Goal: Check status: Check status

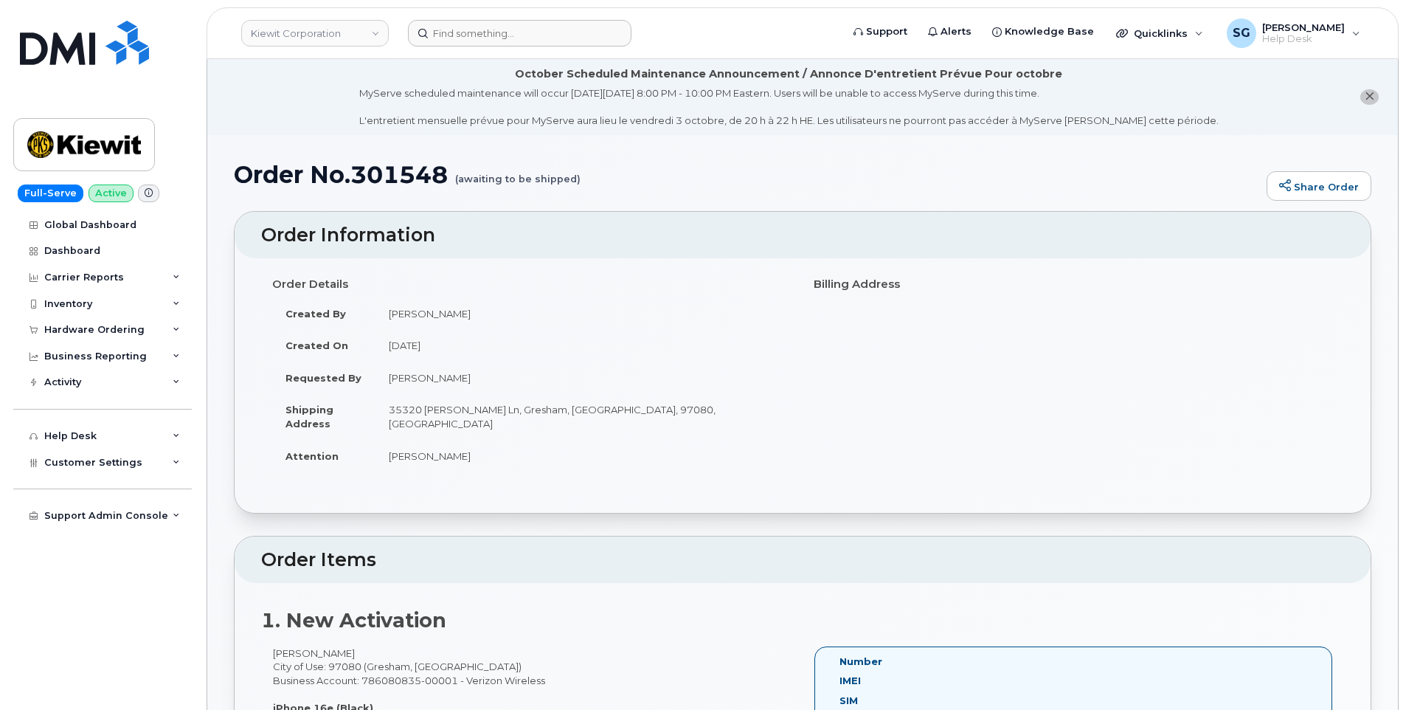
scroll to position [295, 0]
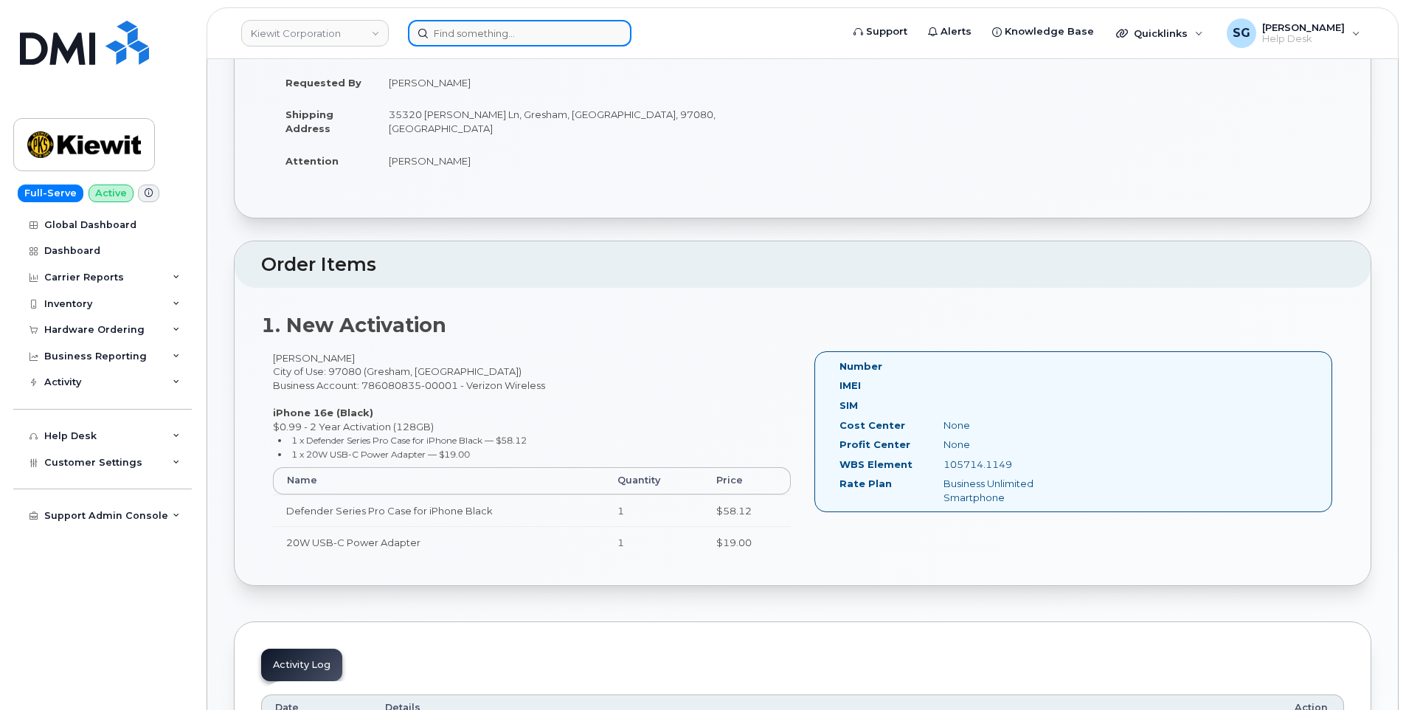
click at [541, 27] on input at bounding box center [520, 33] width 224 height 27
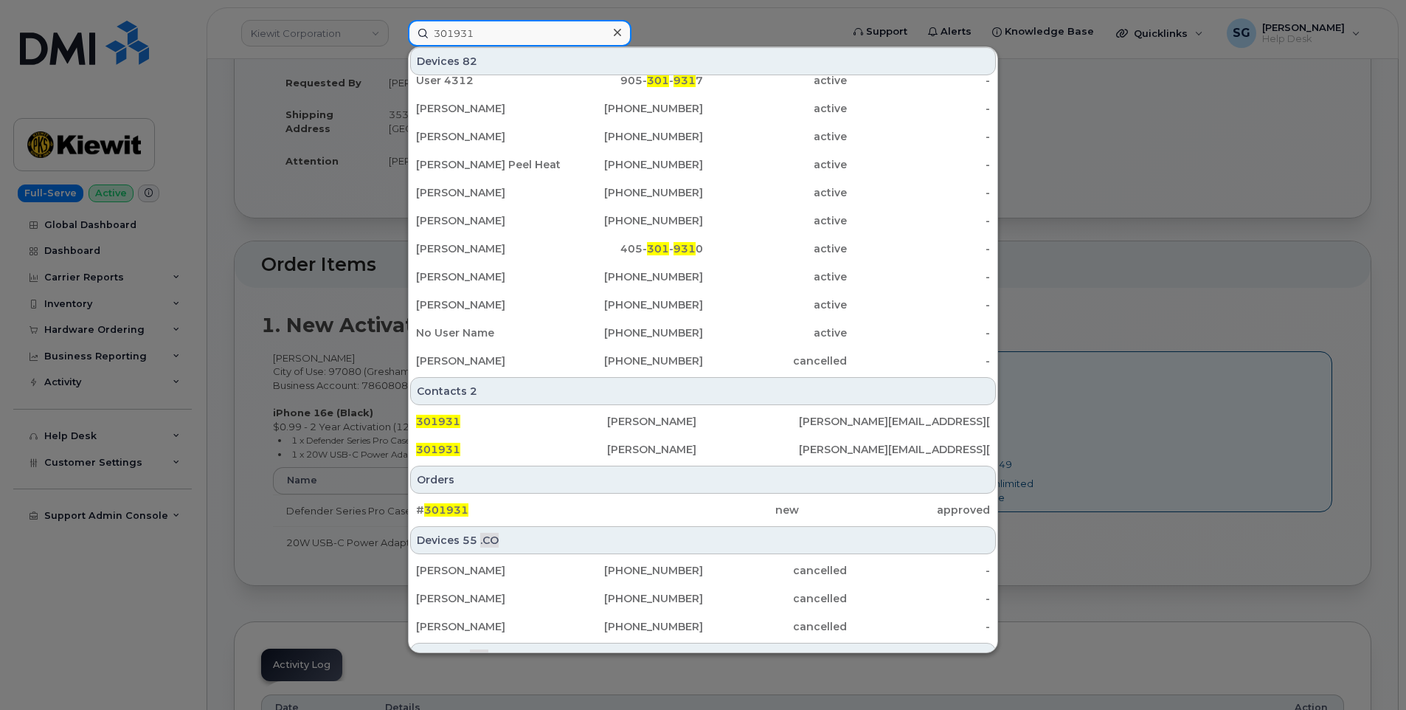
scroll to position [314, 0]
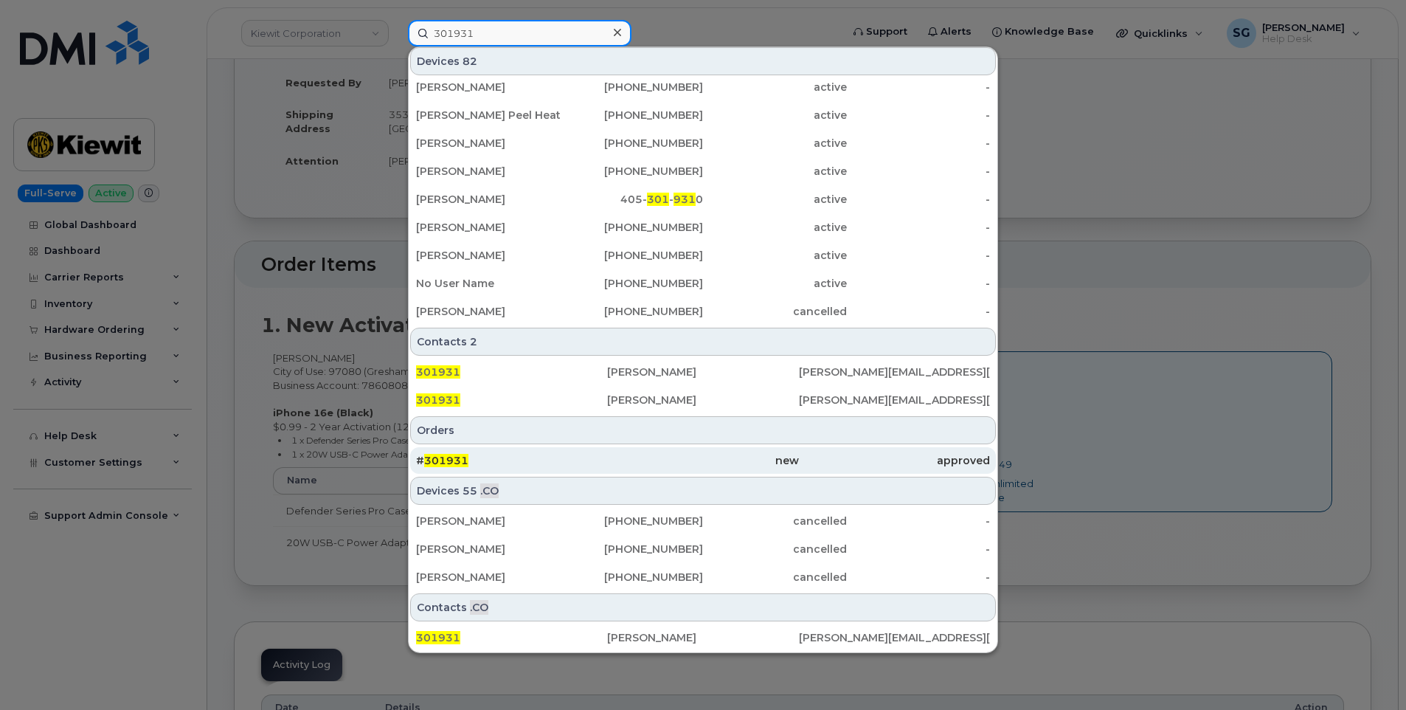
type input "301931"
click at [628, 460] on div "new" at bounding box center [702, 460] width 191 height 15
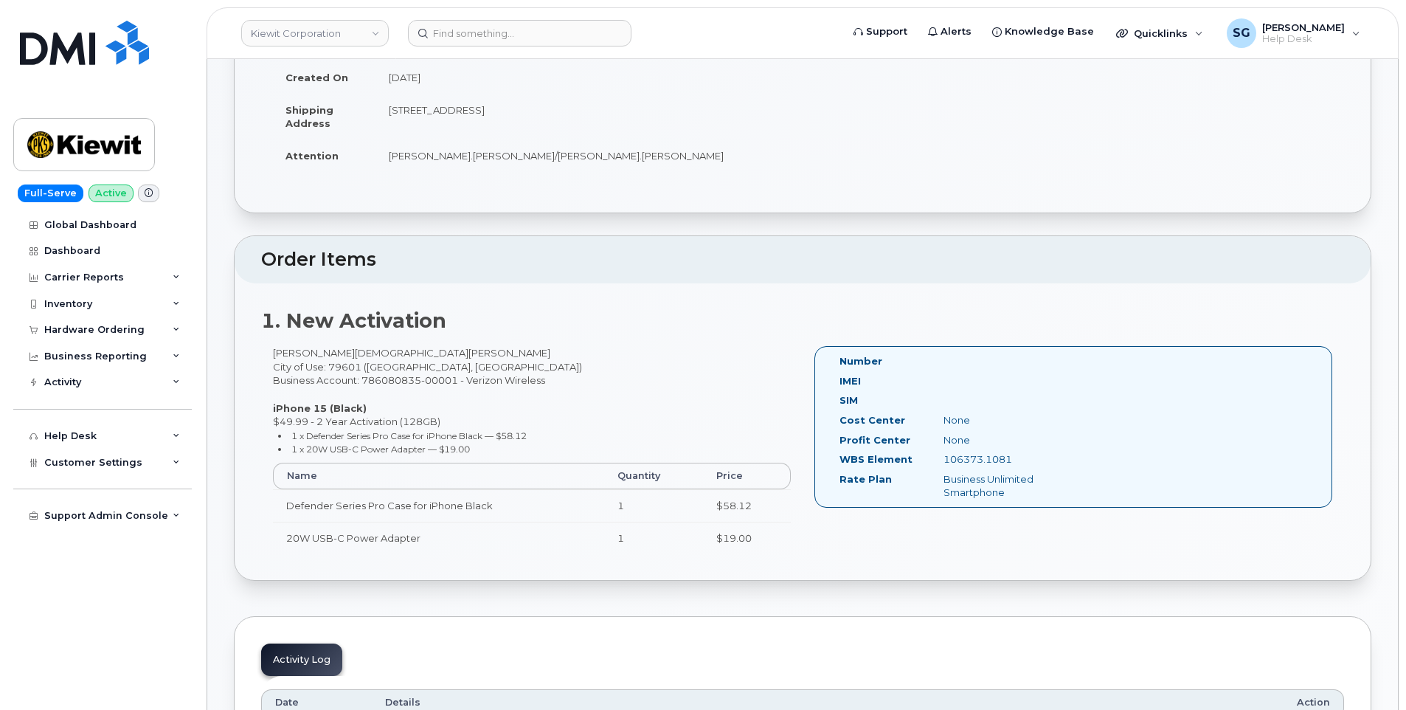
scroll to position [295, 0]
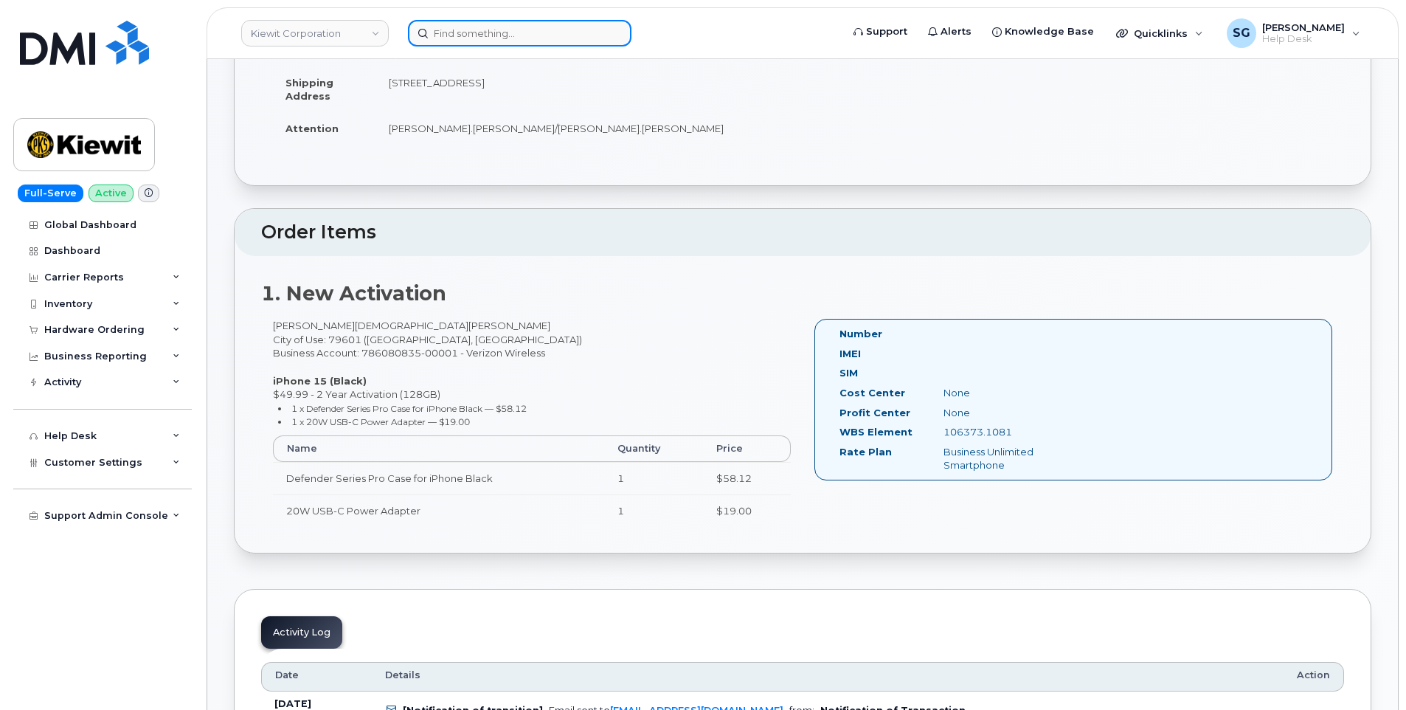
click at [569, 28] on input at bounding box center [520, 33] width 224 height 27
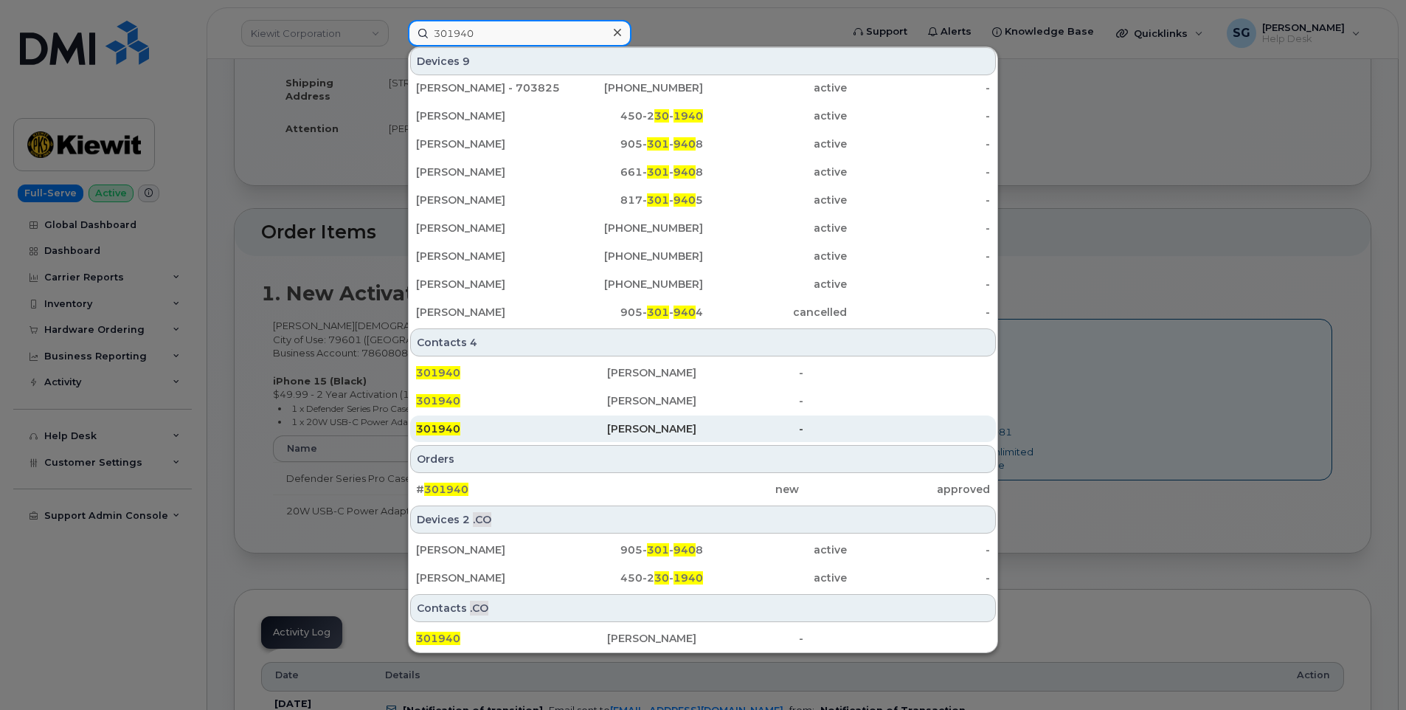
scroll to position [6, 0]
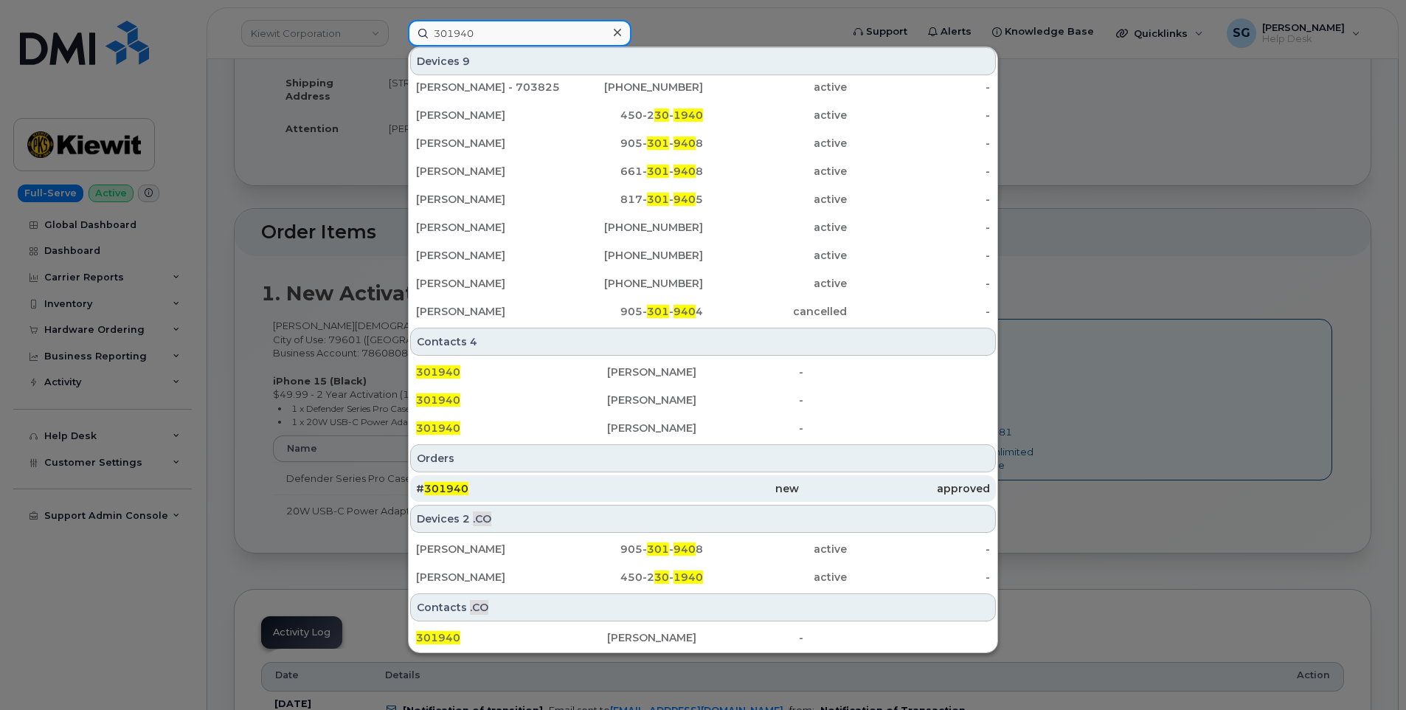
type input "301940"
drag, startPoint x: 641, startPoint y: 487, endPoint x: 648, endPoint y: 499, distance: 13.9
click at [641, 487] on div "new" at bounding box center [702, 488] width 191 height 15
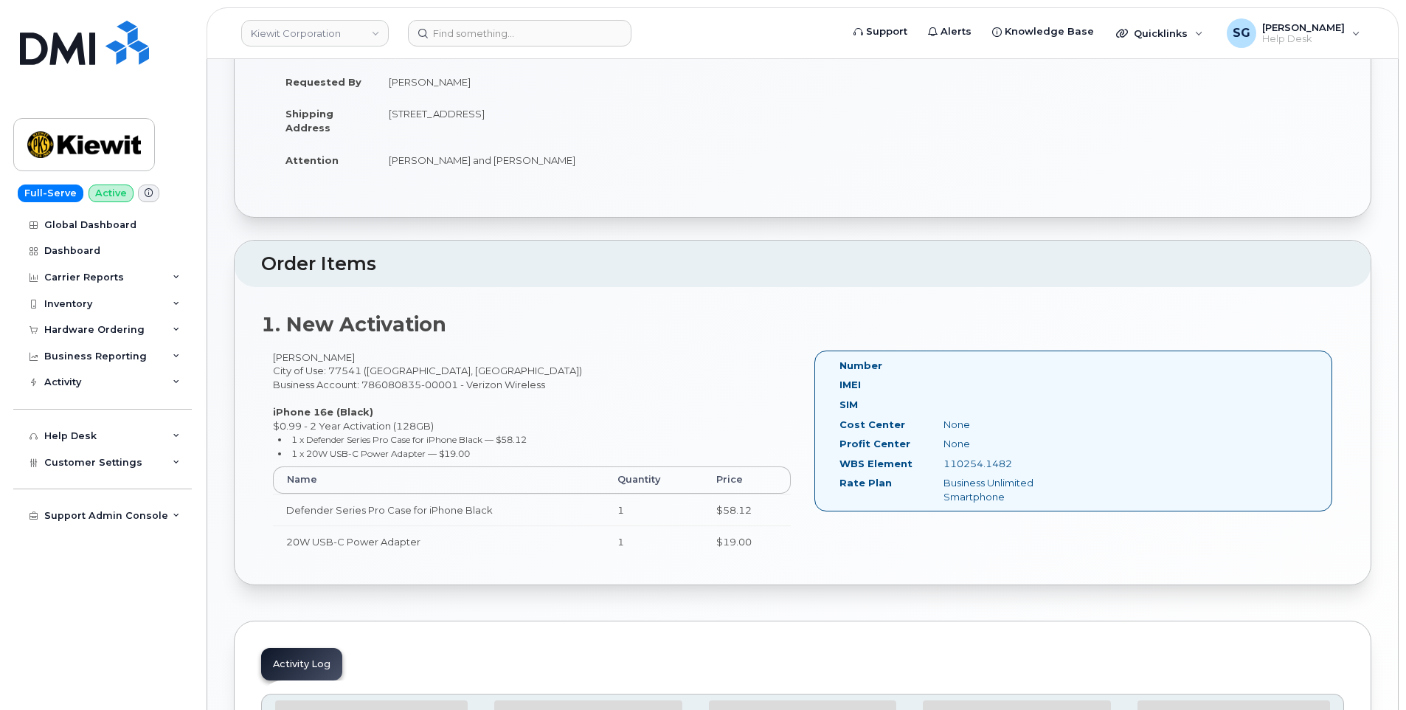
scroll to position [297, 0]
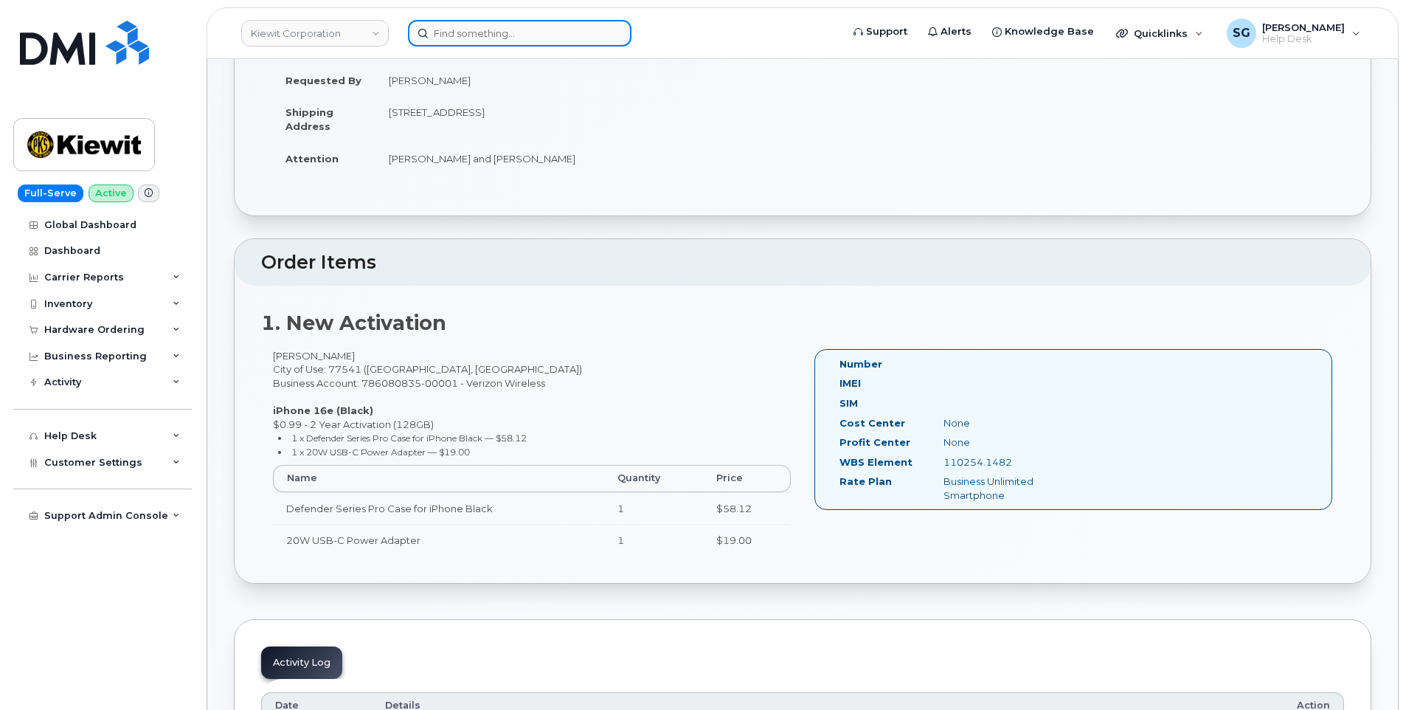
click at [472, 32] on input at bounding box center [520, 33] width 224 height 27
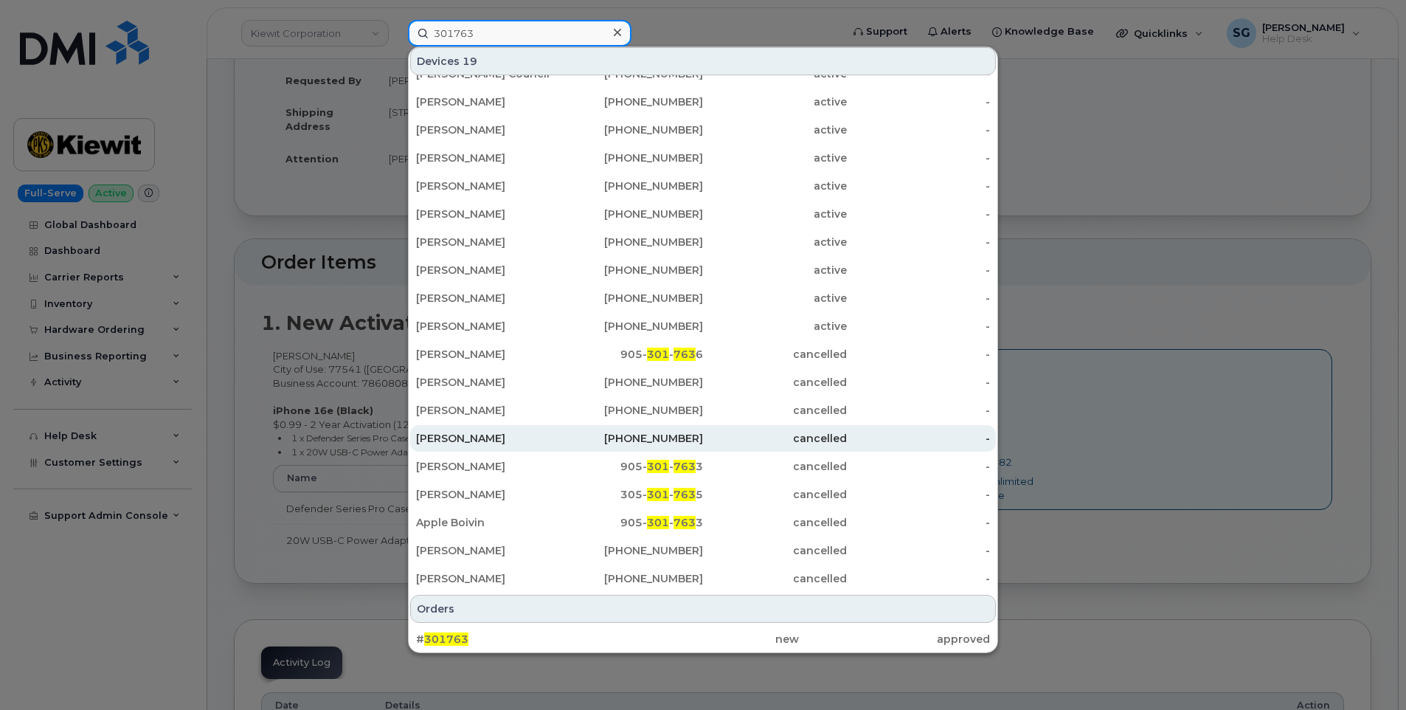
scroll to position [21, 0]
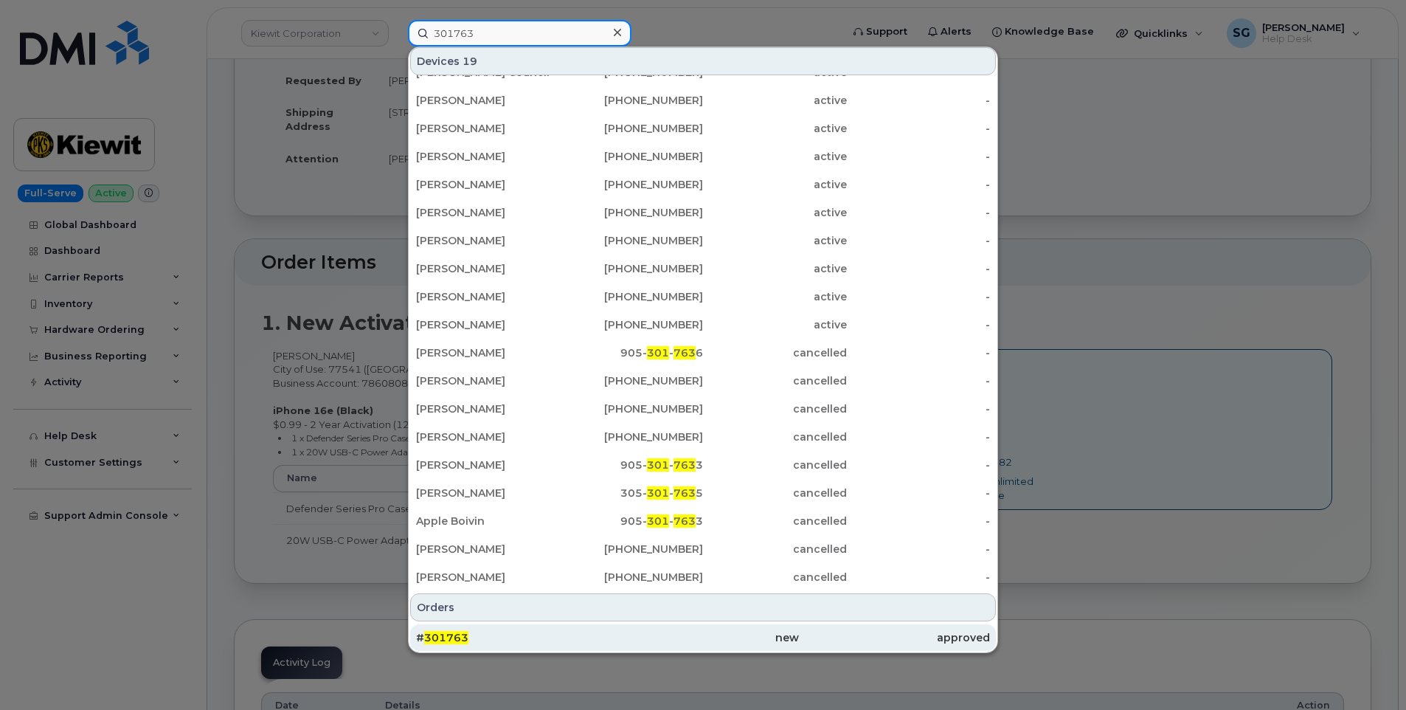
type input "301763"
click at [554, 645] on div "# 301763" at bounding box center [511, 637] width 191 height 27
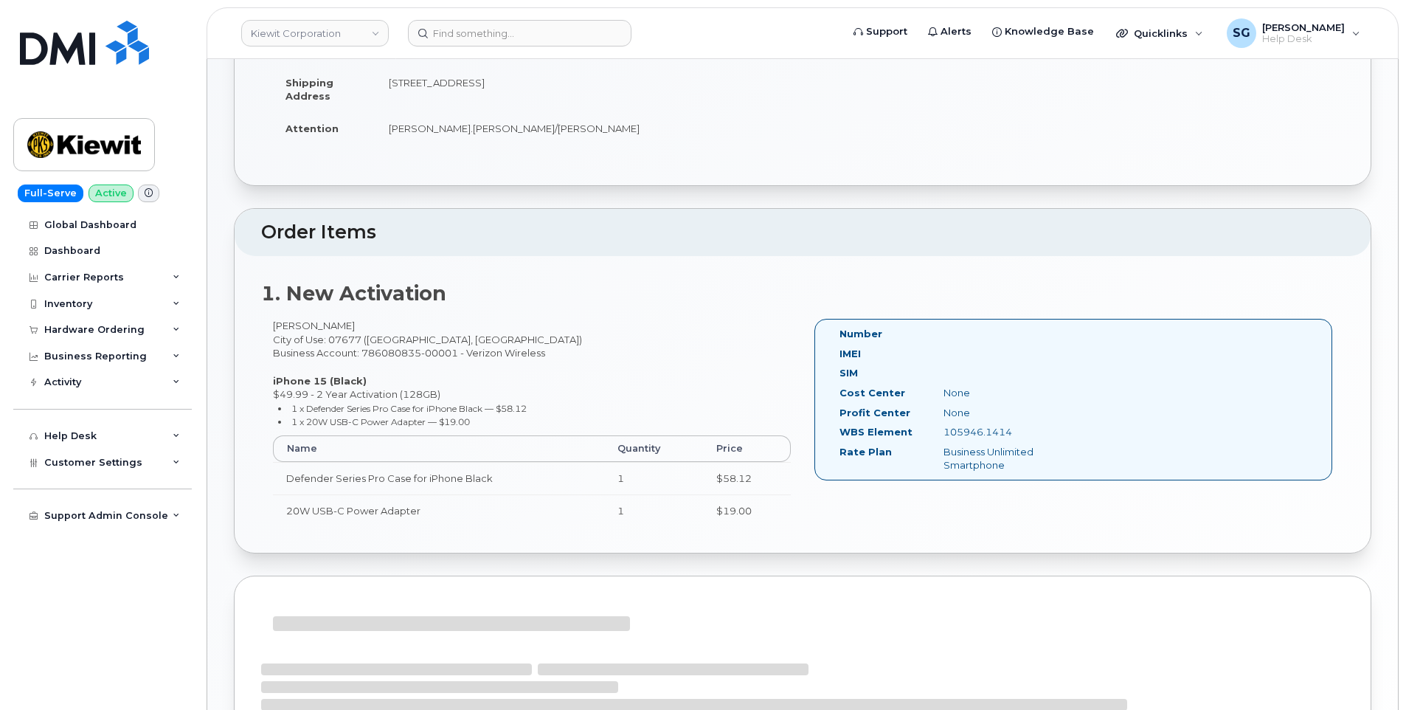
scroll to position [371, 0]
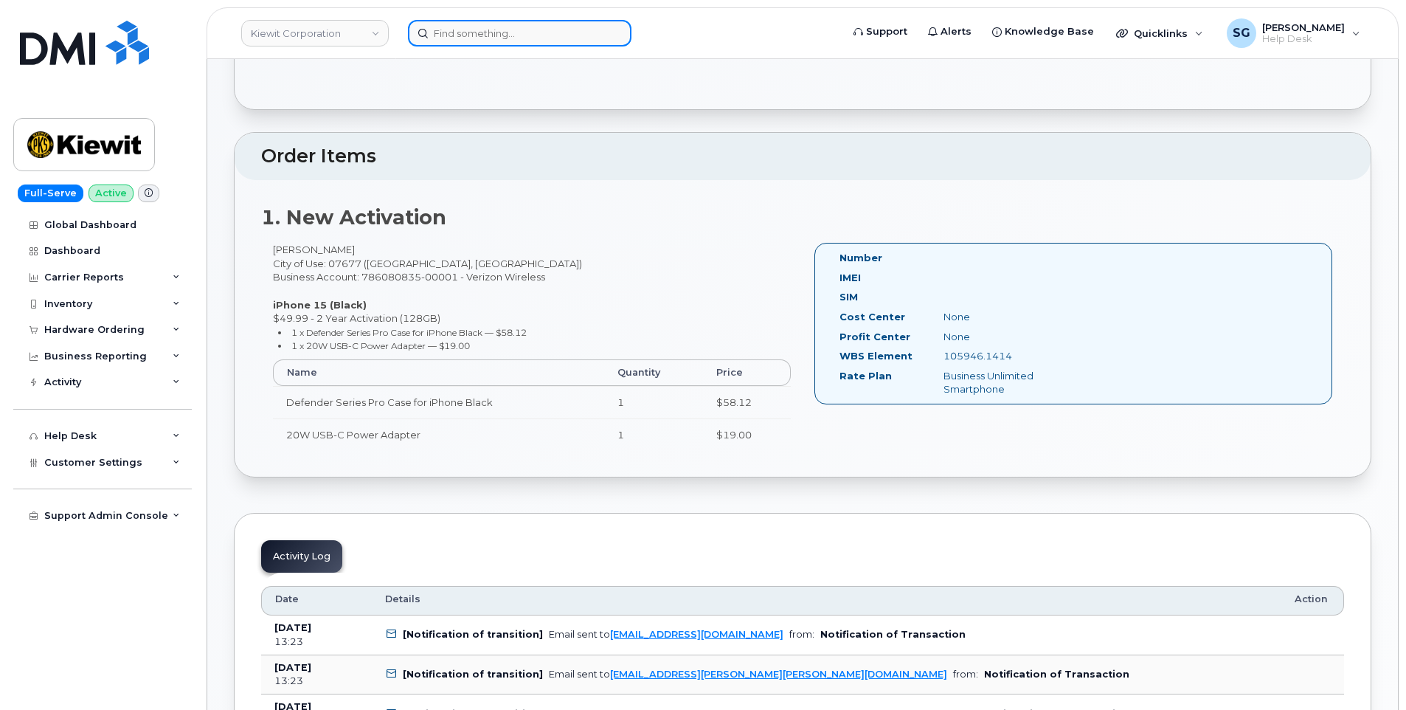
click at [491, 45] on input at bounding box center [520, 33] width 224 height 27
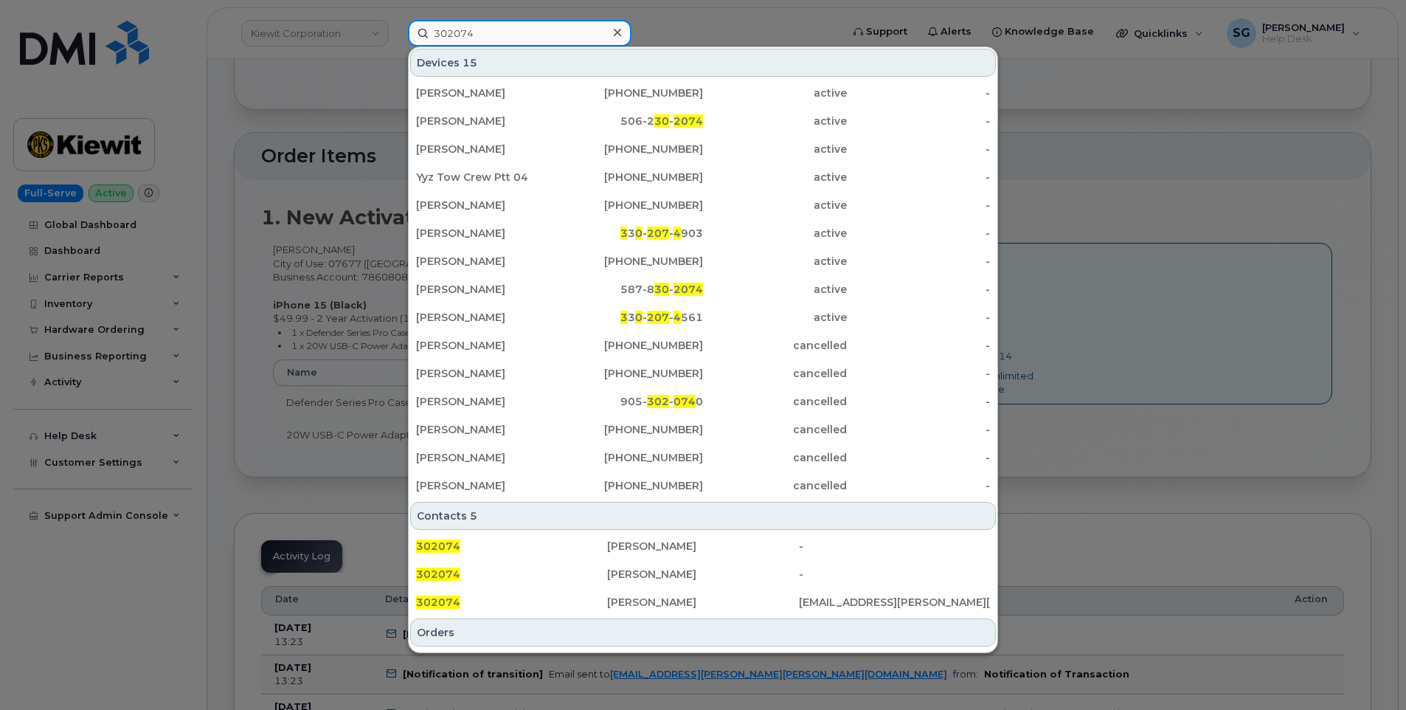
type input "302074"
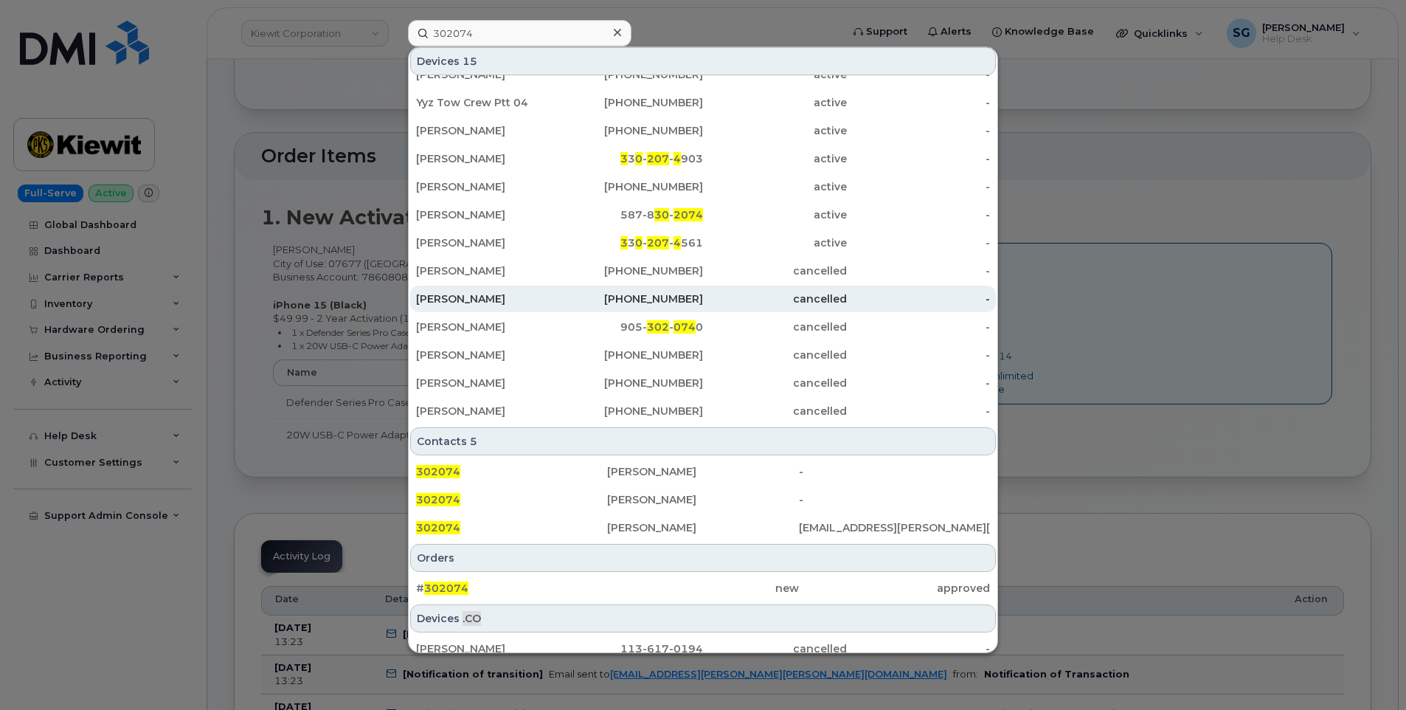
scroll to position [146, 0]
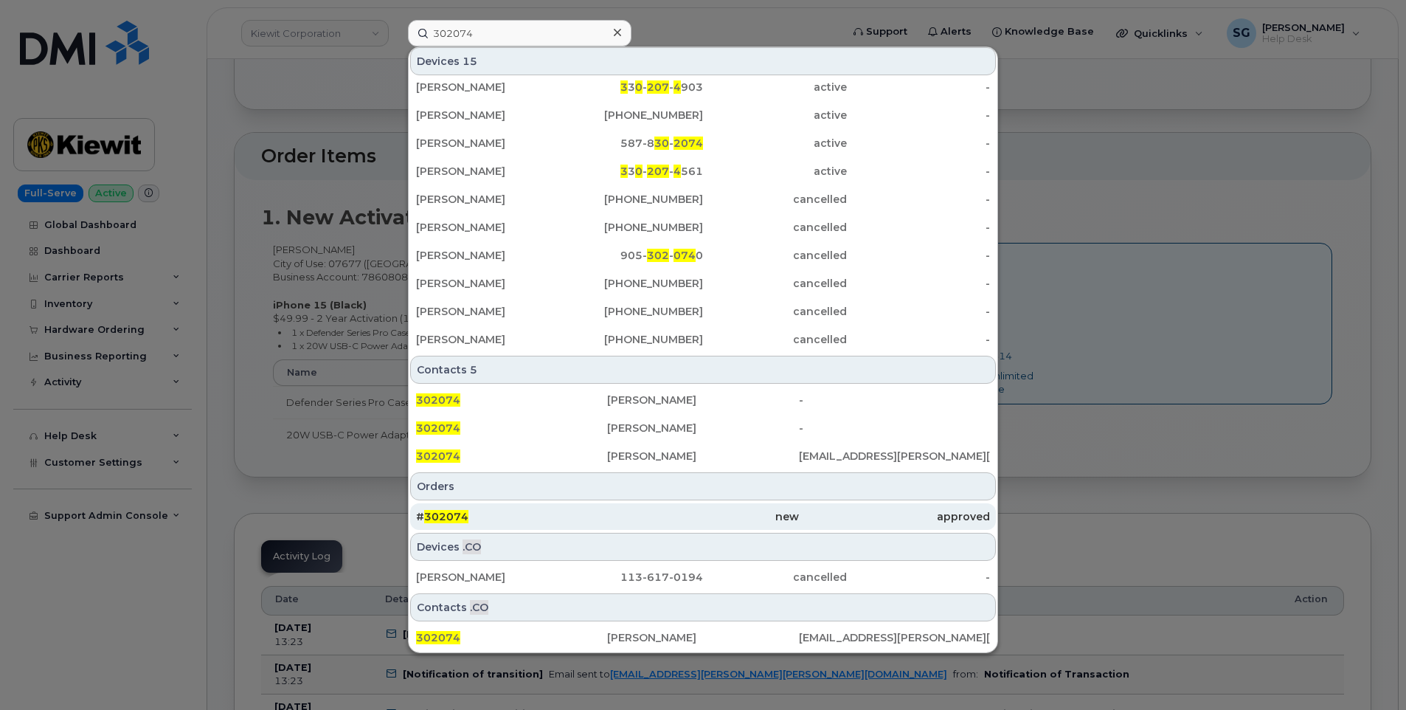
click at [536, 519] on div "# 302074" at bounding box center [511, 516] width 191 height 15
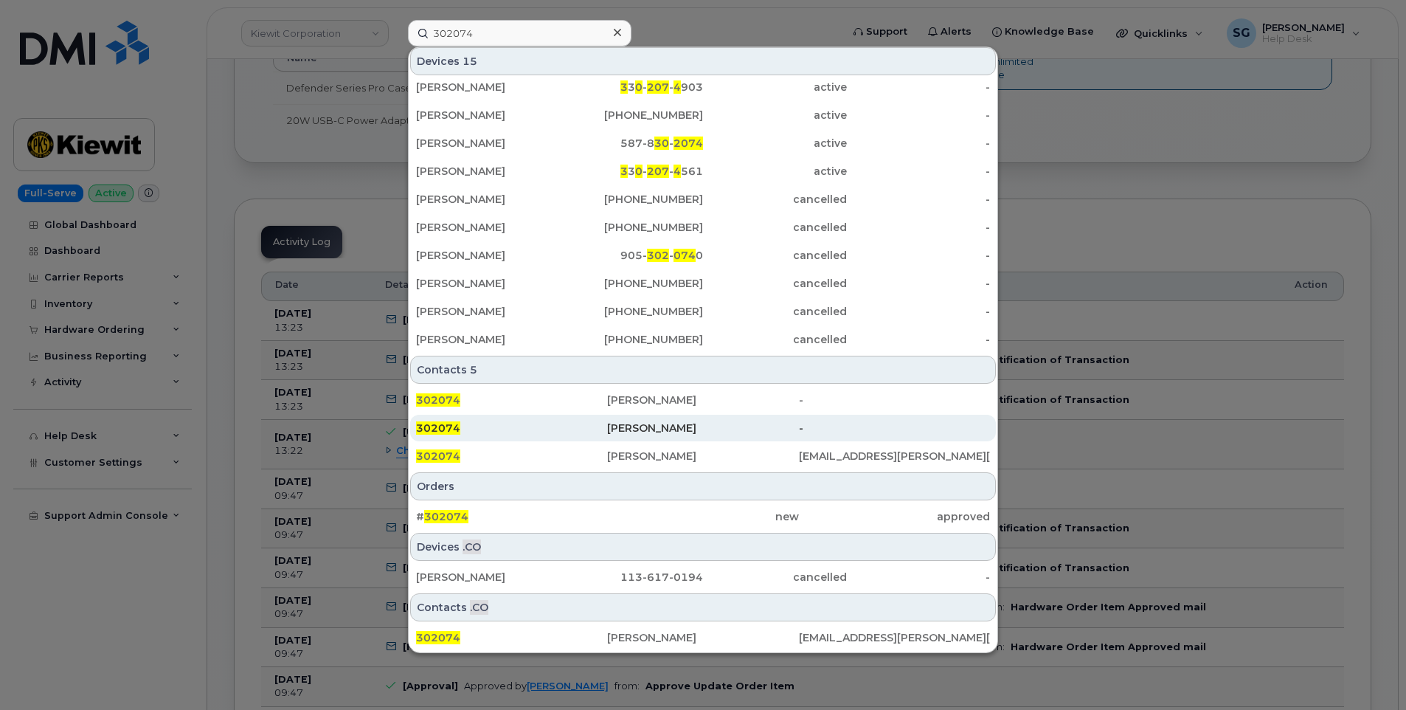
scroll to position [740, 0]
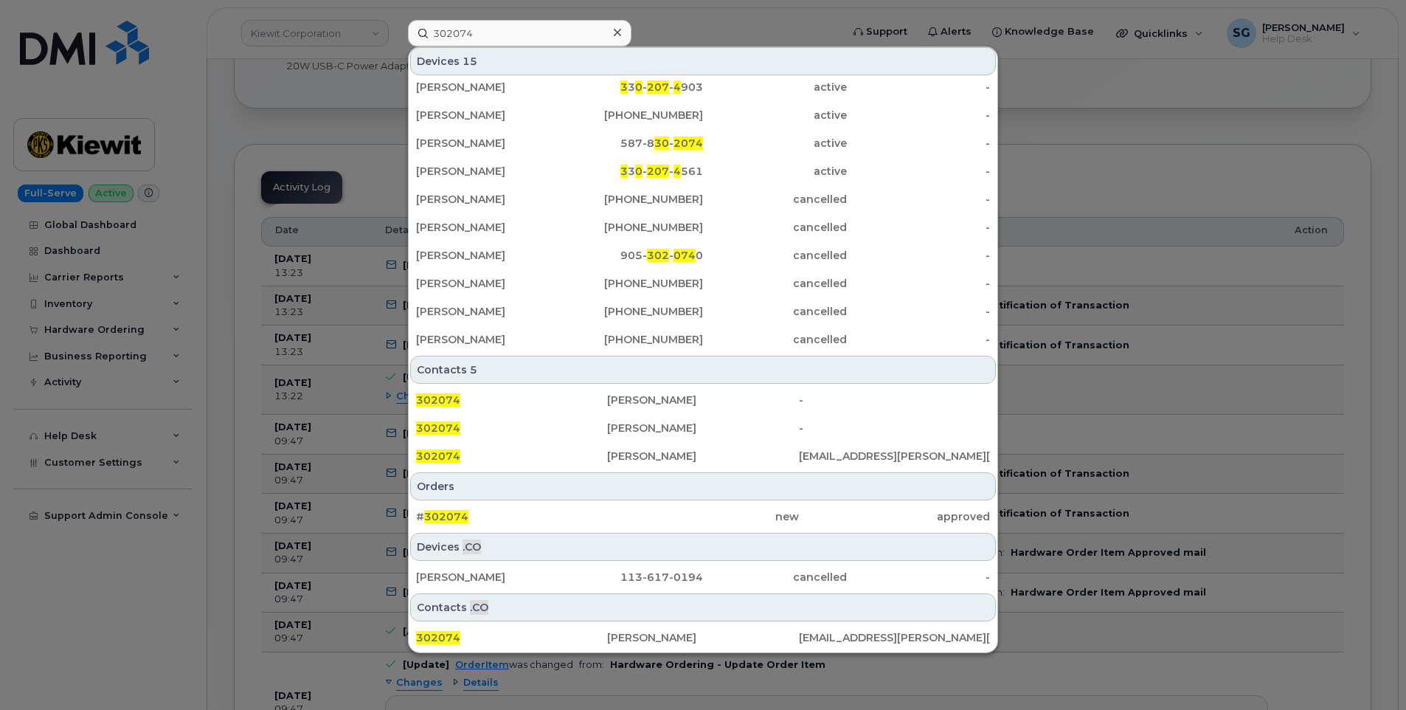
click at [595, 502] on div "# 302074 new approved" at bounding box center [703, 517] width 589 height 30
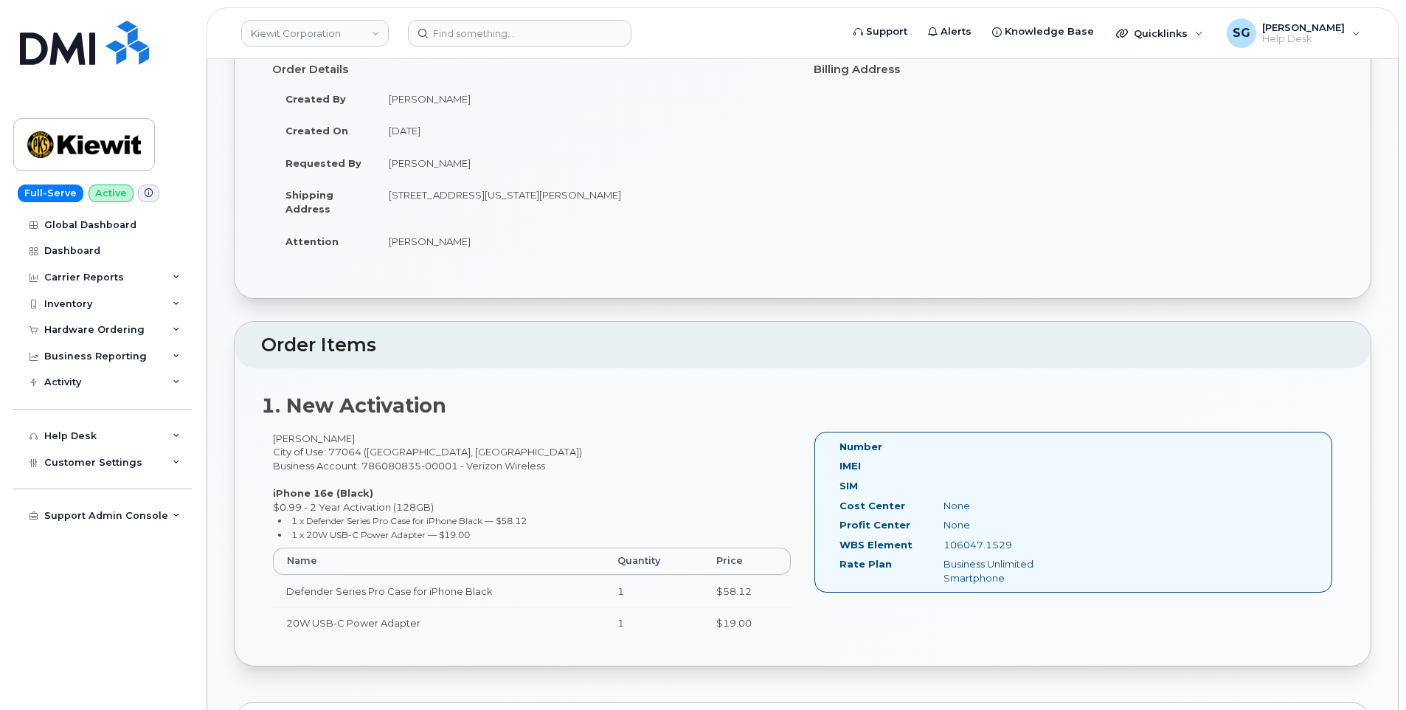
scroll to position [221, 0]
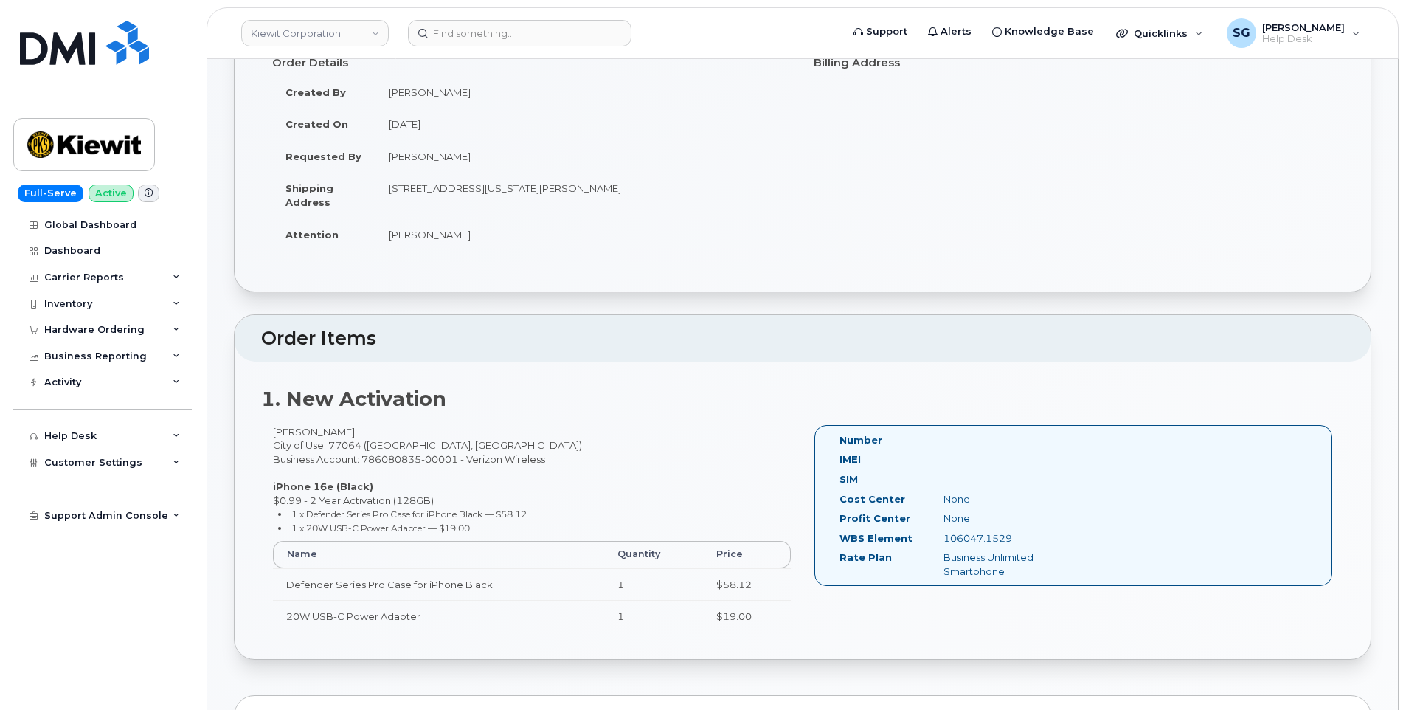
click at [498, 15] on header "[PERSON_NAME] Corporation Support Alerts Knowledge Base Quicklinks Suspend / Ca…" at bounding box center [803, 33] width 1192 height 52
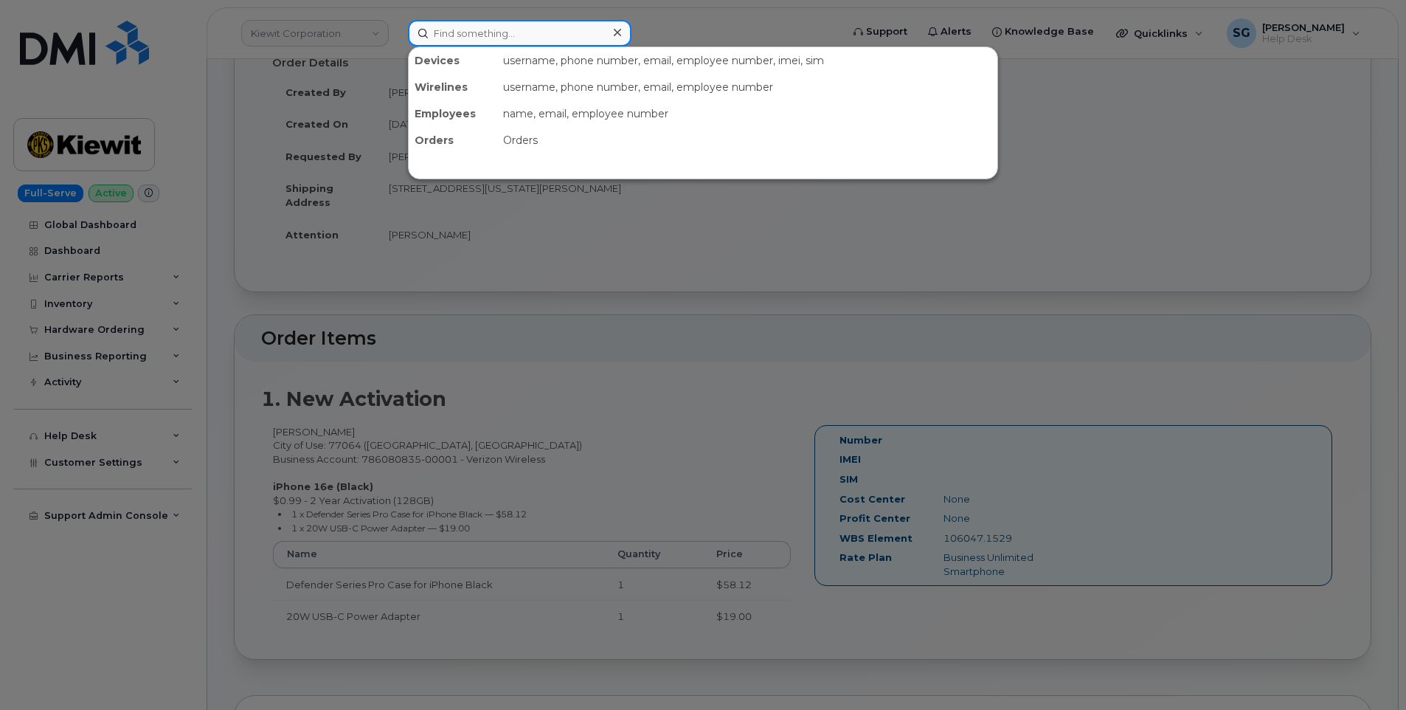
click at [514, 30] on input at bounding box center [520, 33] width 224 height 27
click at [527, 30] on input at bounding box center [520, 33] width 224 height 27
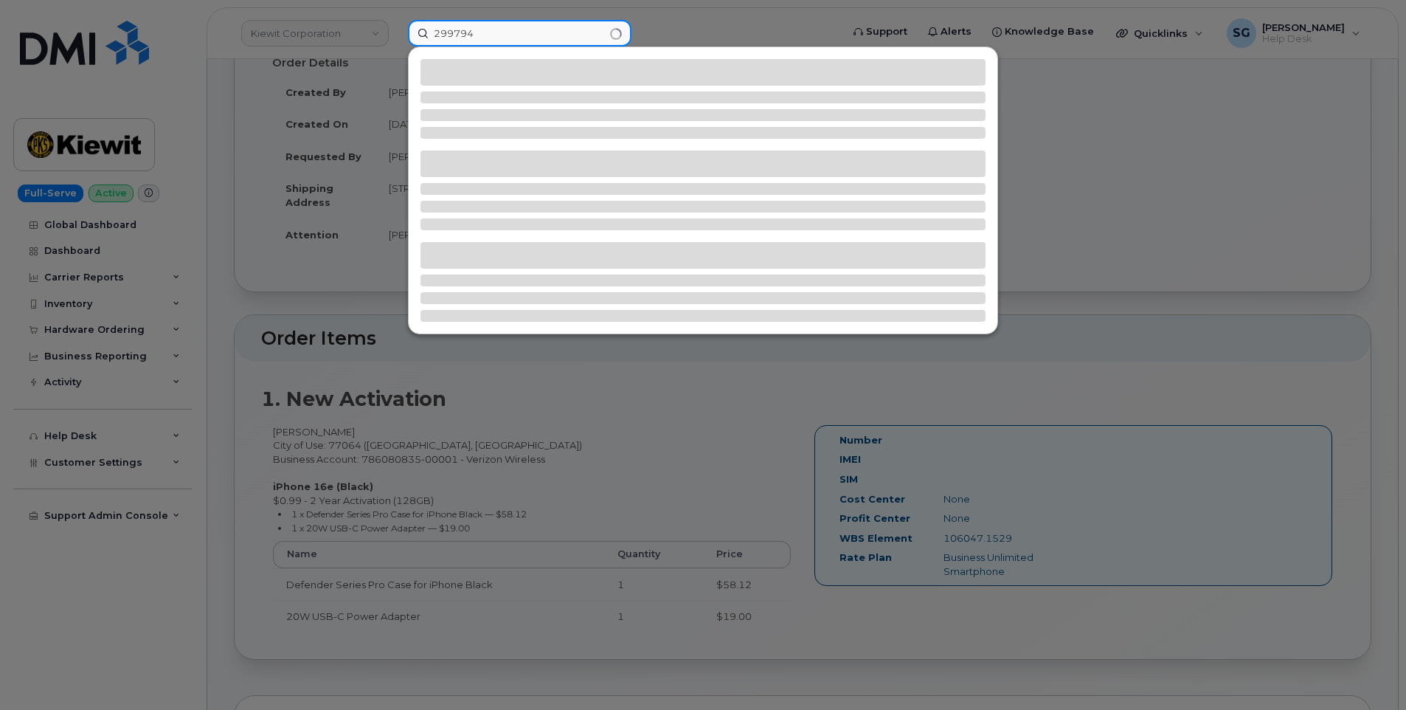
type input "299794"
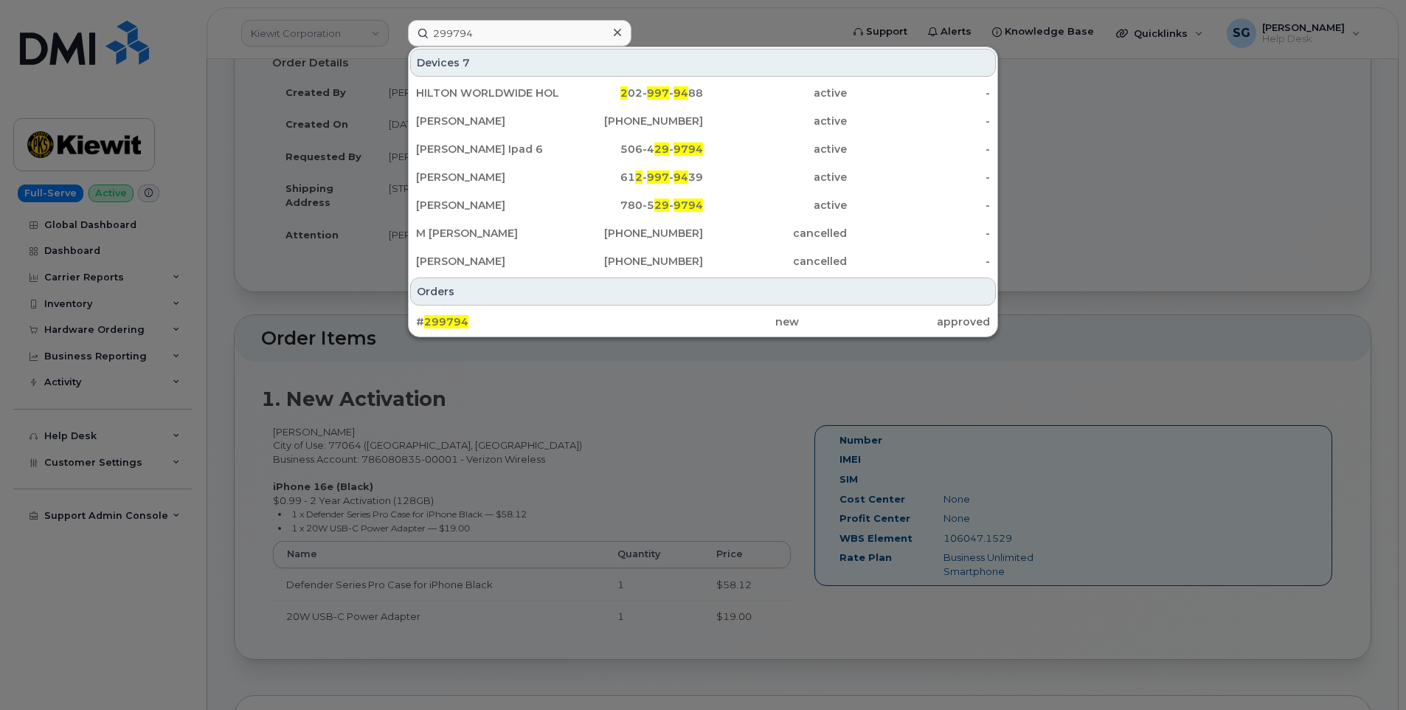
drag, startPoint x: 639, startPoint y: 330, endPoint x: 932, endPoint y: 337, distance: 292.9
click at [640, 330] on div "new" at bounding box center [702, 321] width 191 height 27
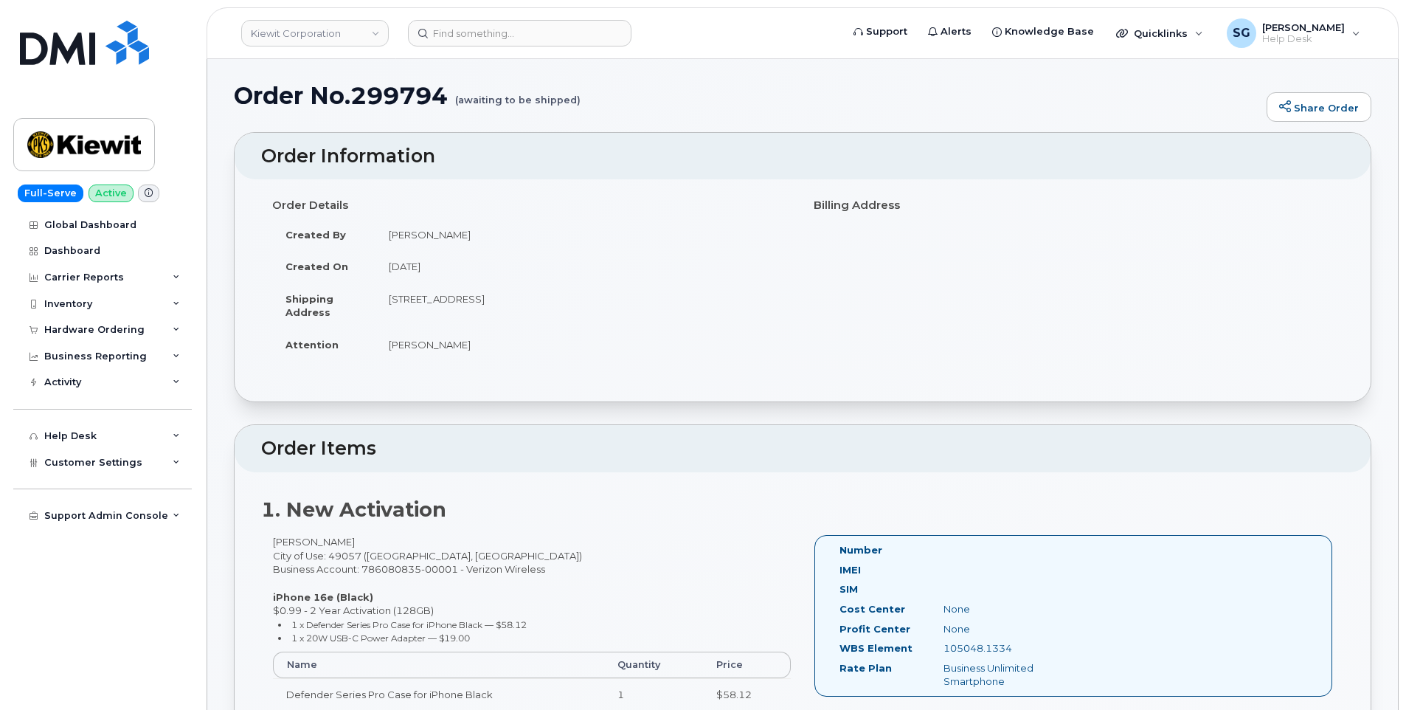
scroll to position [74, 0]
